Goal: Use online tool/utility: Utilize a website feature to perform a specific function

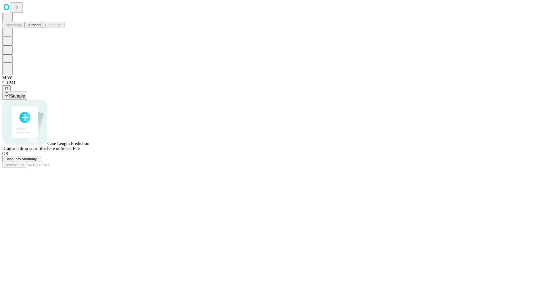
click at [41, 28] on button "Duration" at bounding box center [34, 25] width 18 height 6
click at [37, 161] on span "Add Info Manually" at bounding box center [22, 159] width 30 height 4
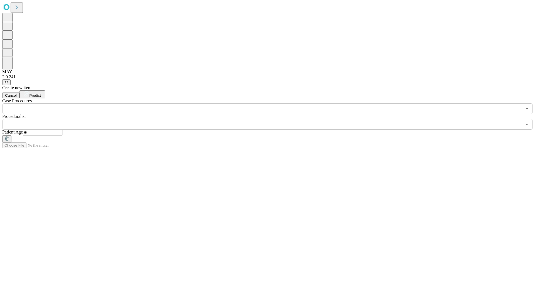
type input "**"
click at [271, 119] on input "text" at bounding box center [262, 124] width 520 height 11
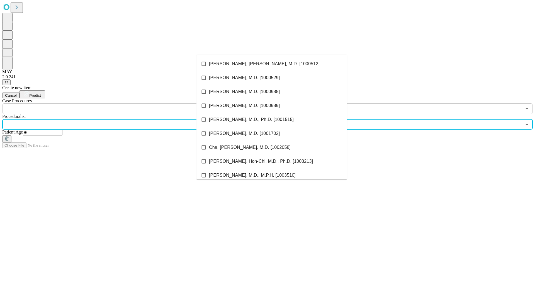
click at [272, 64] on li "[PERSON_NAME], [PERSON_NAME], M.D. [1000512]" at bounding box center [271, 64] width 150 height 14
click at [117, 103] on input "text" at bounding box center [262, 108] width 520 height 11
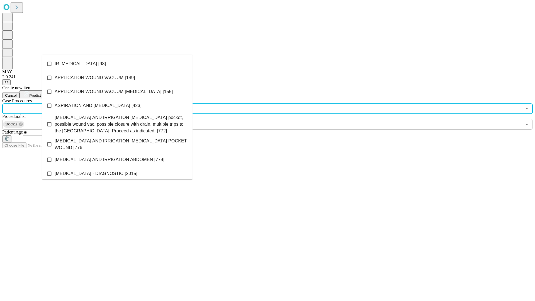
click at [117, 64] on li "IR [MEDICAL_DATA] [98]" at bounding box center [117, 64] width 150 height 14
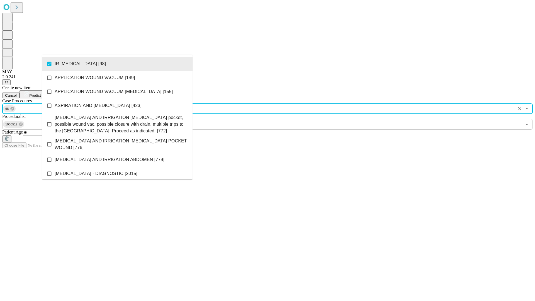
click at [41, 93] on span "Predict" at bounding box center [34, 95] width 11 height 4
